Goal: Feedback & Contribution: Leave review/rating

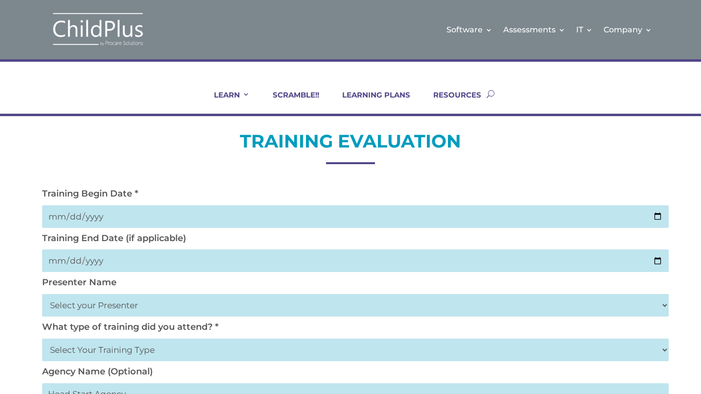
click at [661, 212] on input "date" at bounding box center [355, 216] width 627 height 23
type input "2025-08-08"
click at [661, 263] on input "date" at bounding box center [355, 260] width 627 height 23
type input "2025-08-08"
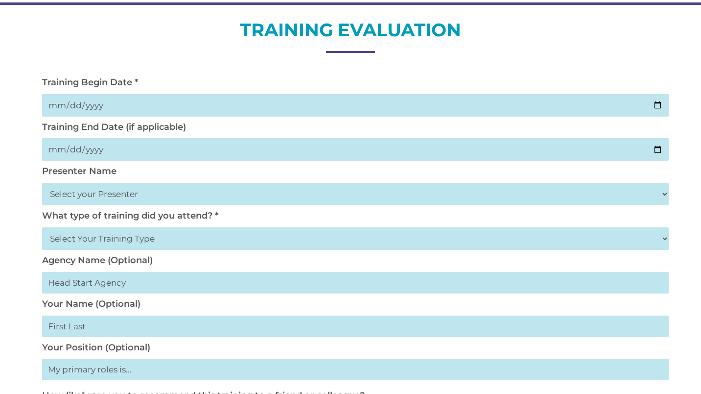
scroll to position [118, 0]
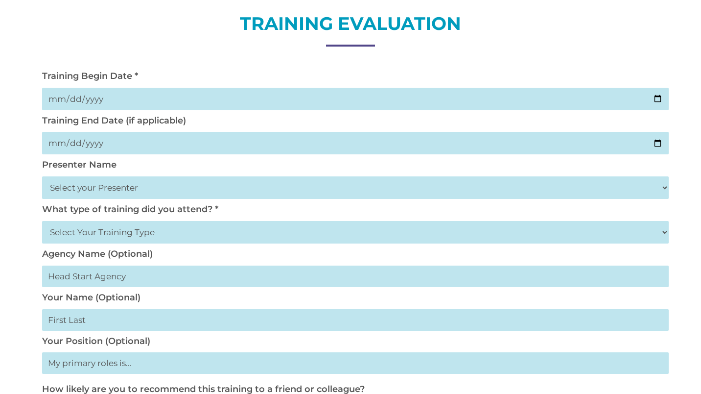
click at [97, 188] on select "Select your Presenter Aaron Dickerson Amy Corkery Cindy Coats Danielle Hensley …" at bounding box center [355, 187] width 627 height 23
select select "Haase, Trish"
click at [42, 178] on select "Select your Presenter Aaron Dickerson Amy Corkery Cindy Coats Danielle Hensley …" at bounding box center [355, 187] width 627 height 23
click at [154, 233] on select "Select Your Training Type On-site (at your agency) Virtual Visit Live Group Web…" at bounding box center [355, 232] width 627 height 23
select select "Live Group Webinar"
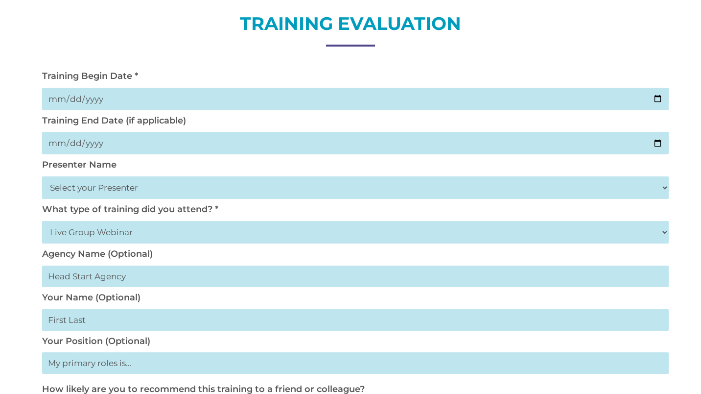
click at [42, 223] on select "Select Your Training Type On-site (at your agency) Virtual Visit Live Group Web…" at bounding box center [355, 232] width 627 height 23
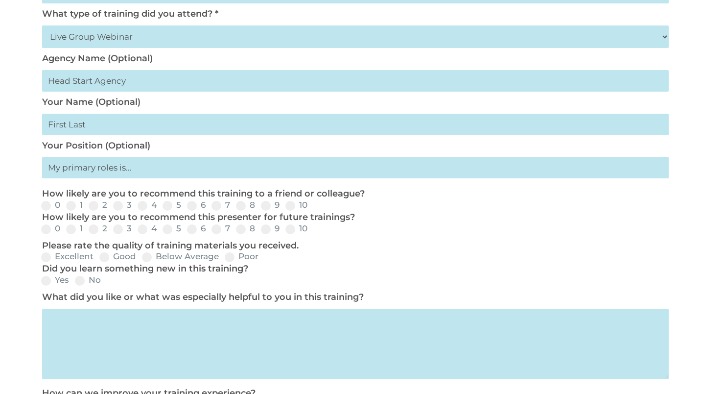
scroll to position [313, 0]
click at [76, 129] on input "text" at bounding box center [355, 124] width 627 height 22
type input "Daena Gamble"
click at [106, 79] on input "text" at bounding box center [355, 81] width 627 height 22
type input "Step Forward Head Start"
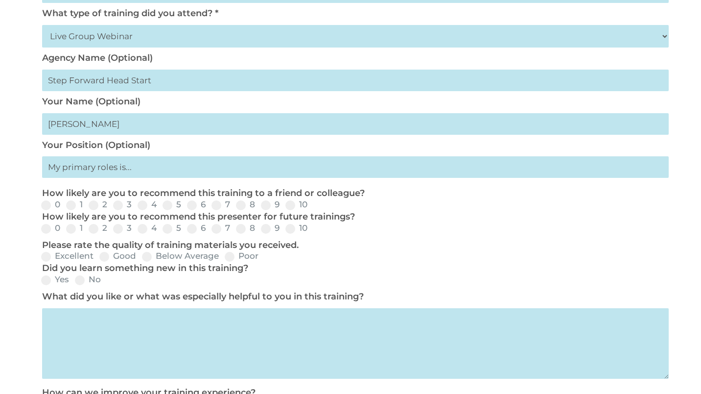
click at [255, 178] on input "text" at bounding box center [355, 167] width 627 height 22
click at [160, 170] on input "text" at bounding box center [355, 167] width 627 height 22
click at [137, 171] on input "text" at bounding box center [355, 167] width 627 height 22
type input "Health/Dental Cooedinator"
click at [285, 209] on span at bounding box center [290, 205] width 10 height 10
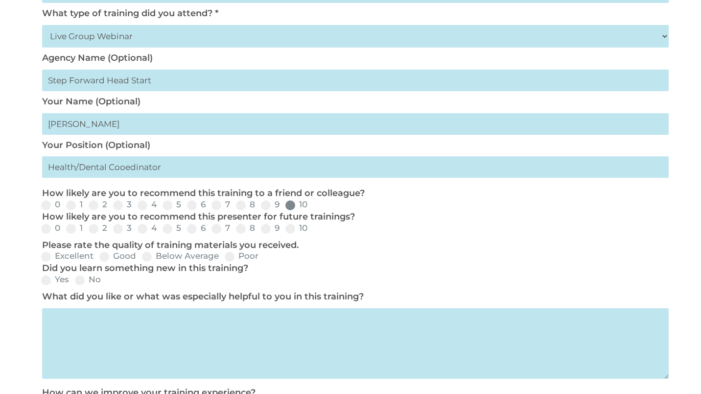
click at [312, 209] on input "10" at bounding box center [315, 208] width 6 height 6
radio input "true"
click at [290, 231] on span at bounding box center [290, 229] width 10 height 10
click at [312, 231] on input "10" at bounding box center [315, 232] width 6 height 6
radio input "true"
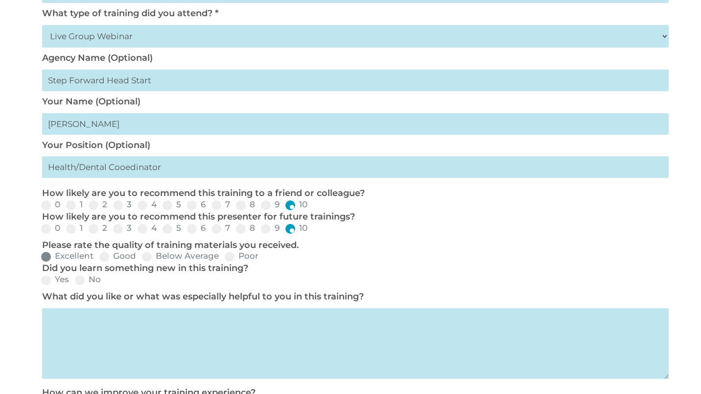
click at [48, 258] on span at bounding box center [46, 257] width 10 height 10
click at [98, 258] on input "Excellent" at bounding box center [101, 260] width 6 height 6
radio input "true"
click at [52, 284] on label "Yes" at bounding box center [55, 279] width 28 height 8
click at [74, 285] on input "Yes" at bounding box center [77, 283] width 6 height 6
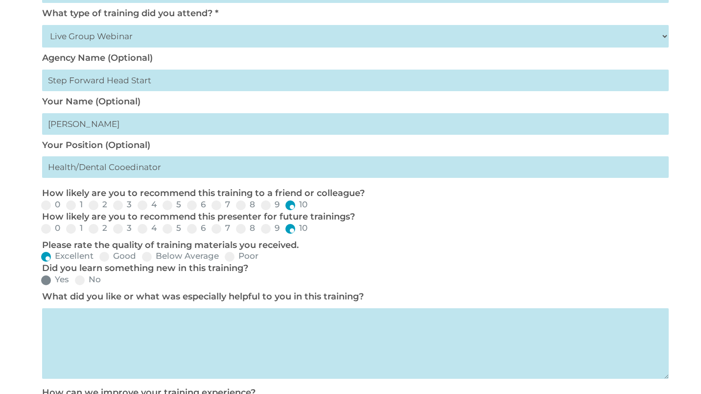
radio input "true"
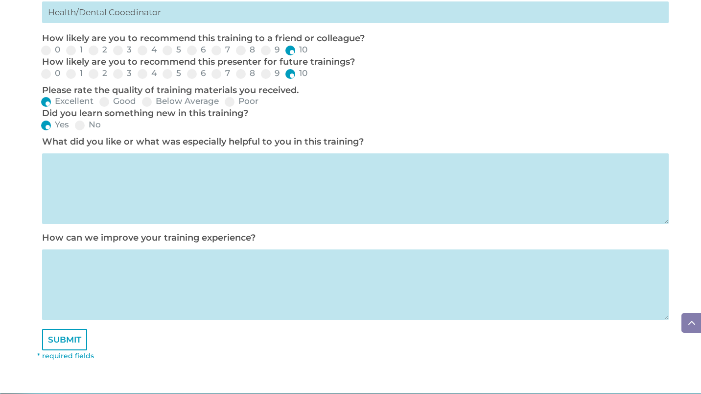
scroll to position [470, 0]
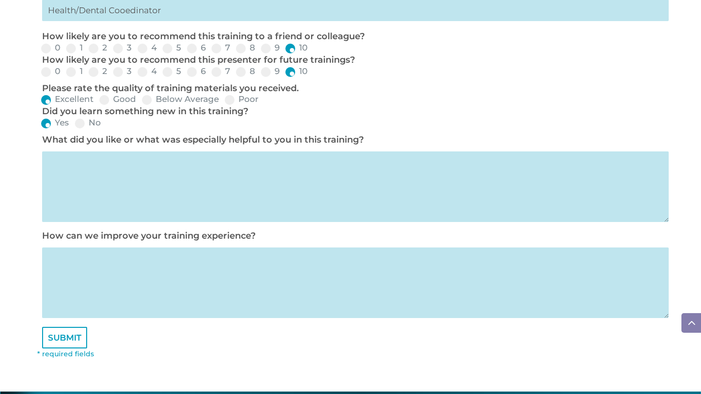
click at [79, 174] on textarea at bounding box center [355, 186] width 627 height 71
type textarea "Continuous action notes"
click at [67, 338] on input "SUBMIT" at bounding box center [64, 338] width 45 height 22
click at [67, 342] on input "SUBMIT" at bounding box center [64, 338] width 45 height 22
click at [78, 280] on textarea at bounding box center [355, 282] width 627 height 71
